Goal: Task Accomplishment & Management: Use online tool/utility

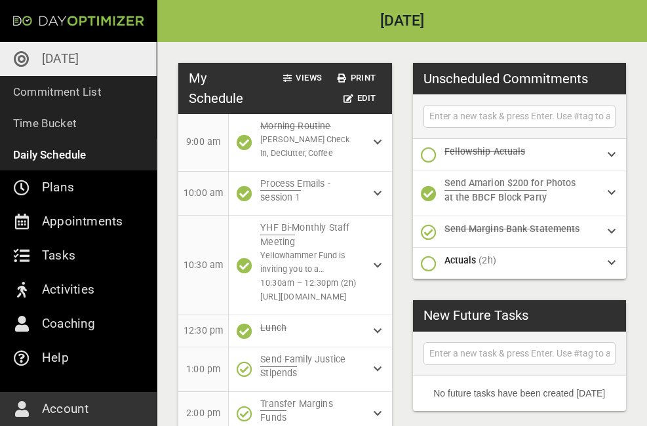
click at [55, 62] on p "[DATE]" at bounding box center [60, 58] width 37 height 21
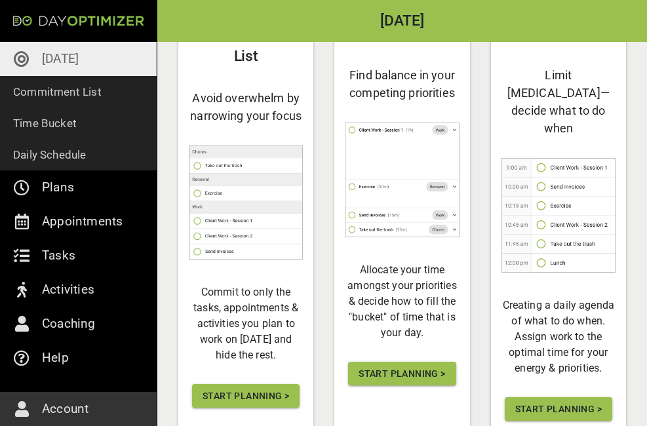
scroll to position [126, 0]
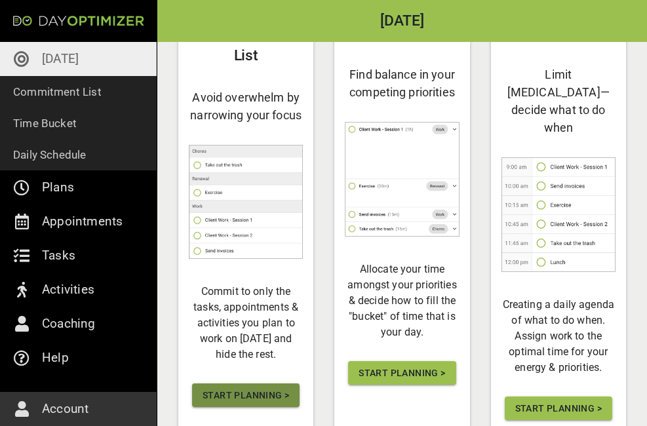
click at [252, 404] on span "Start Planning >" at bounding box center [246, 395] width 87 height 16
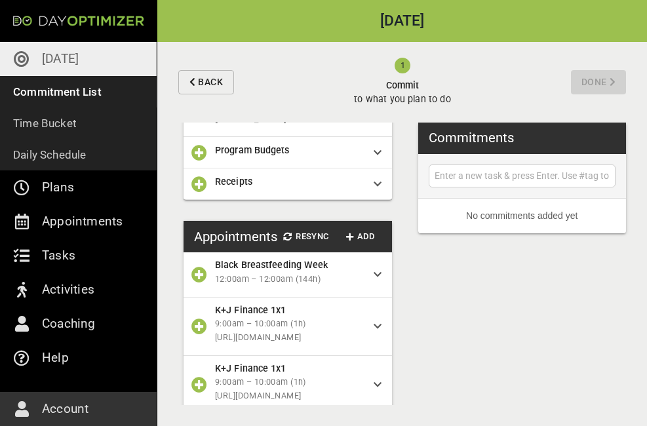
scroll to position [65, 0]
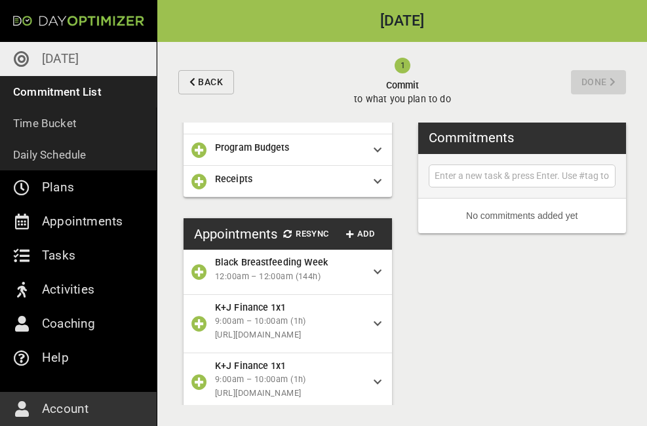
click at [199, 142] on icon "button" at bounding box center [199, 150] width 16 height 16
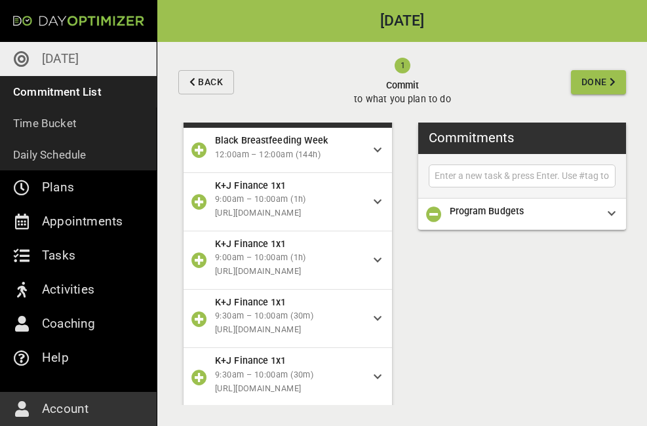
scroll to position [157, 0]
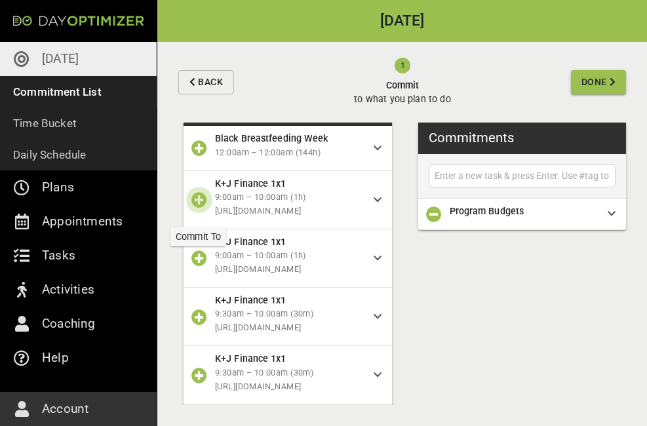
click at [196, 205] on icon "button" at bounding box center [199, 200] width 16 height 16
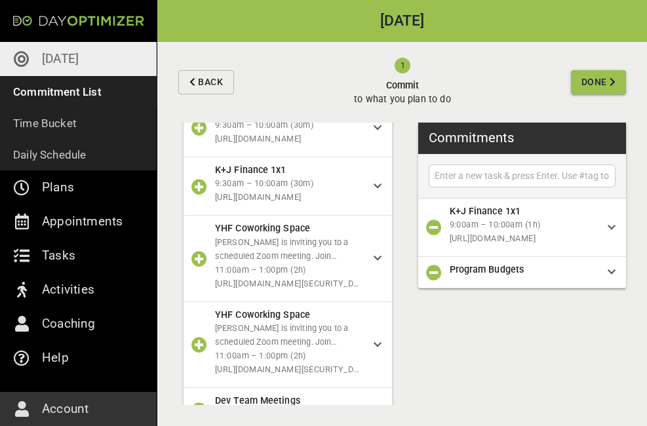
scroll to position [291, 0]
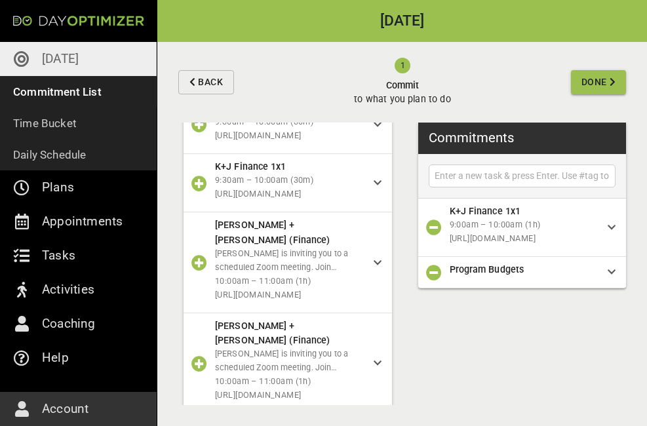
click at [197, 356] on icon "button" at bounding box center [199, 364] width 16 height 16
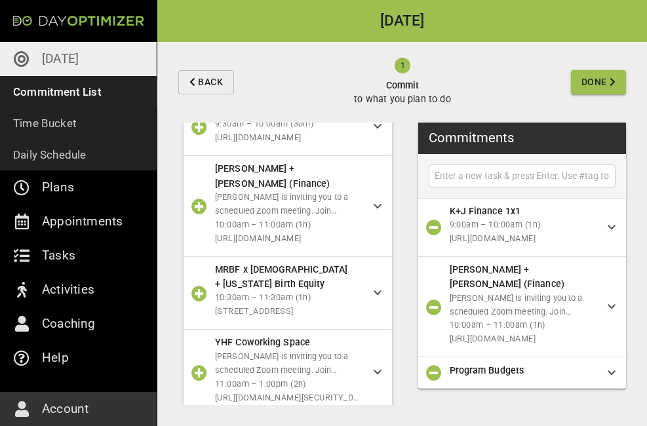
scroll to position [382, 0]
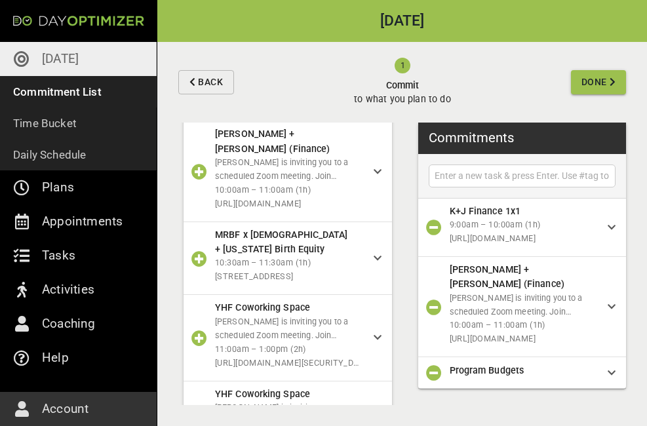
click at [198, 330] on icon "button" at bounding box center [199, 338] width 16 height 16
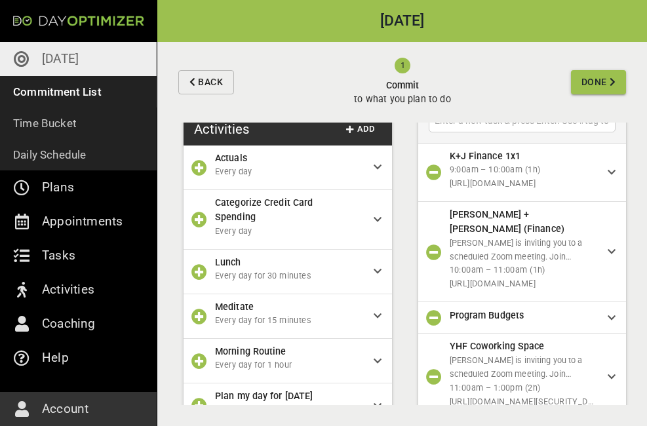
scroll to position [862, 0]
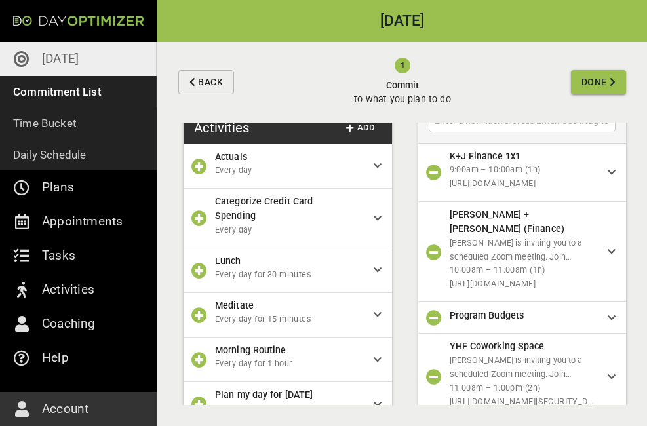
click at [200, 159] on icon "button" at bounding box center [199, 167] width 16 height 16
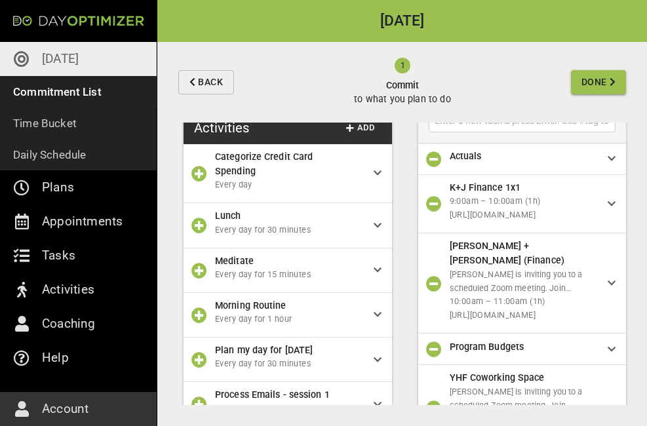
scroll to position [76, 0]
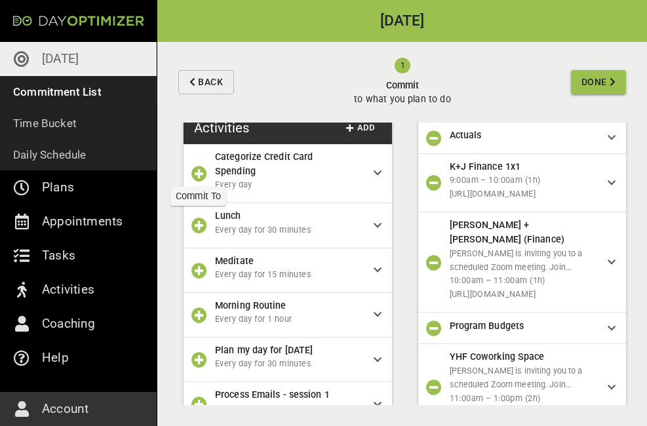
click at [198, 166] on icon "button" at bounding box center [199, 174] width 16 height 16
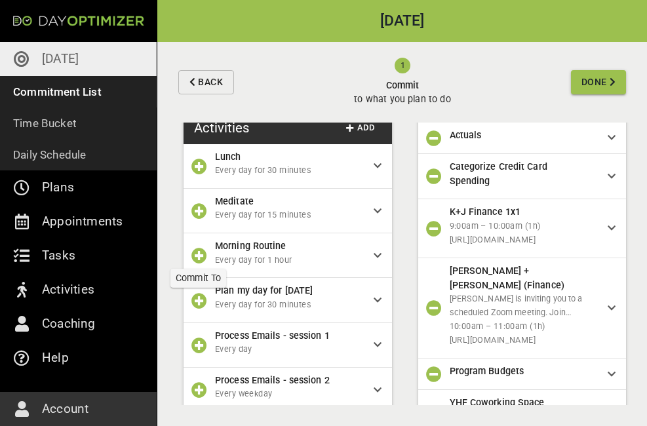
click at [202, 250] on icon "button" at bounding box center [199, 256] width 16 height 16
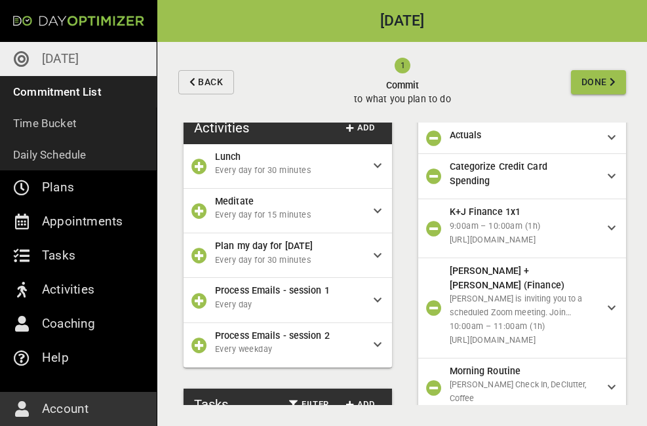
click at [199, 248] on icon "button" at bounding box center [199, 256] width 16 height 16
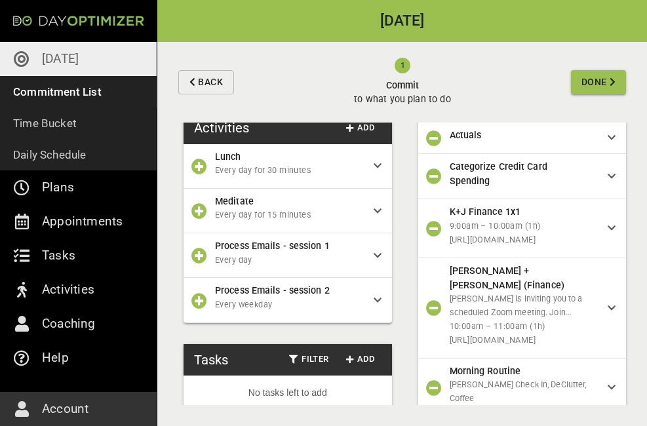
scroll to position [91, 0]
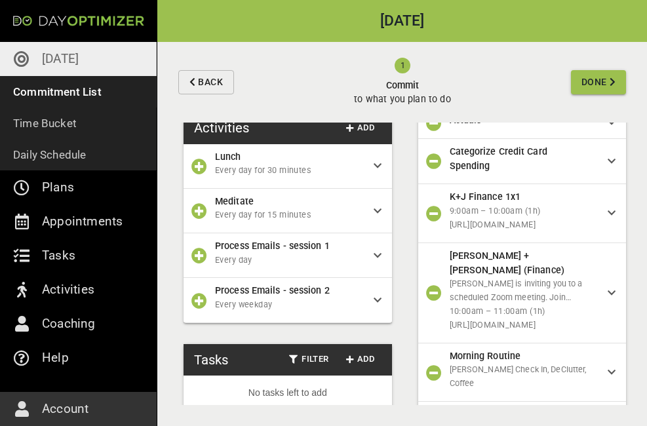
click at [199, 248] on icon "button" at bounding box center [199, 256] width 16 height 16
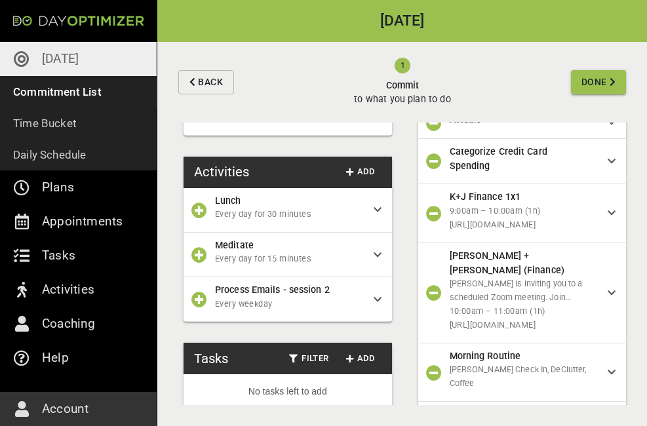
scroll to position [123, 0]
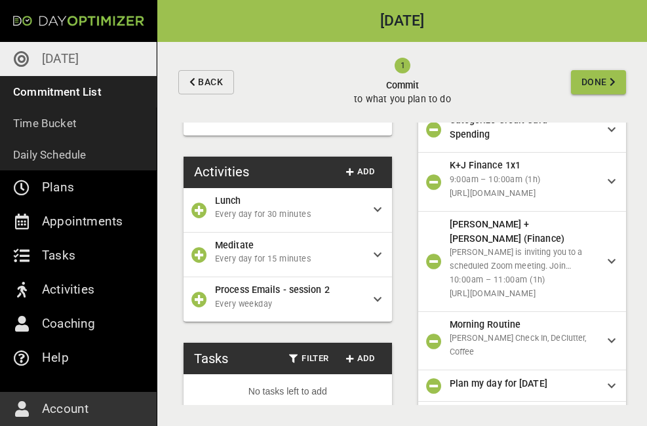
click at [194, 292] on icon "button" at bounding box center [199, 300] width 16 height 16
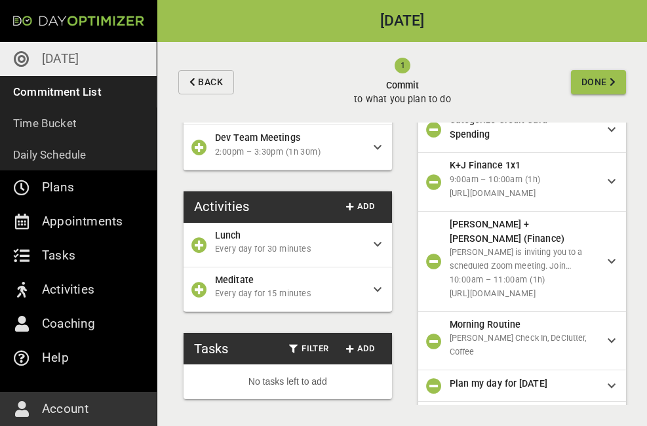
scroll to position [154, 0]
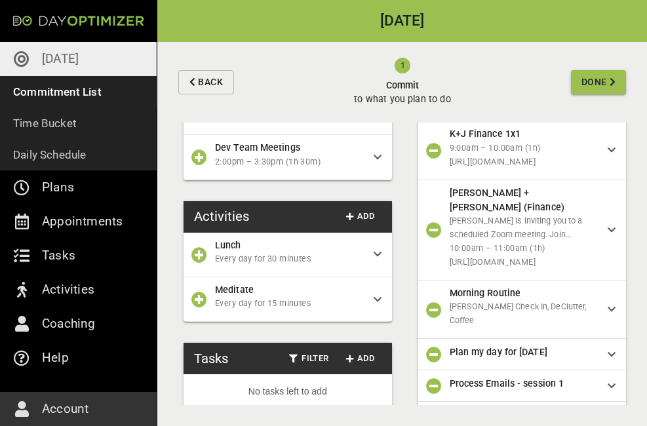
click at [604, 90] on span "Done" at bounding box center [594, 82] width 26 height 16
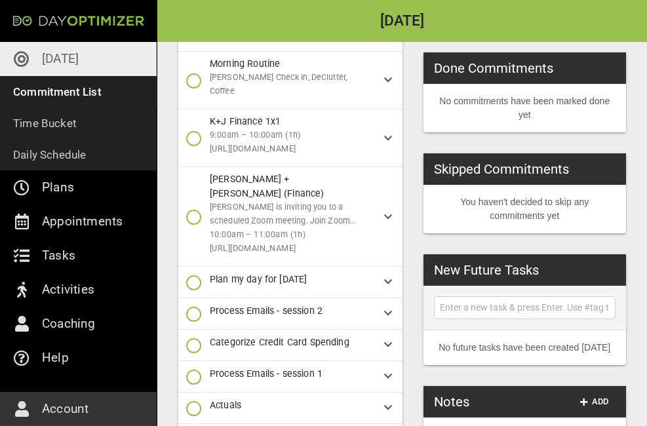
scroll to position [193, 0]
